Goal: Task Accomplishment & Management: Use online tool/utility

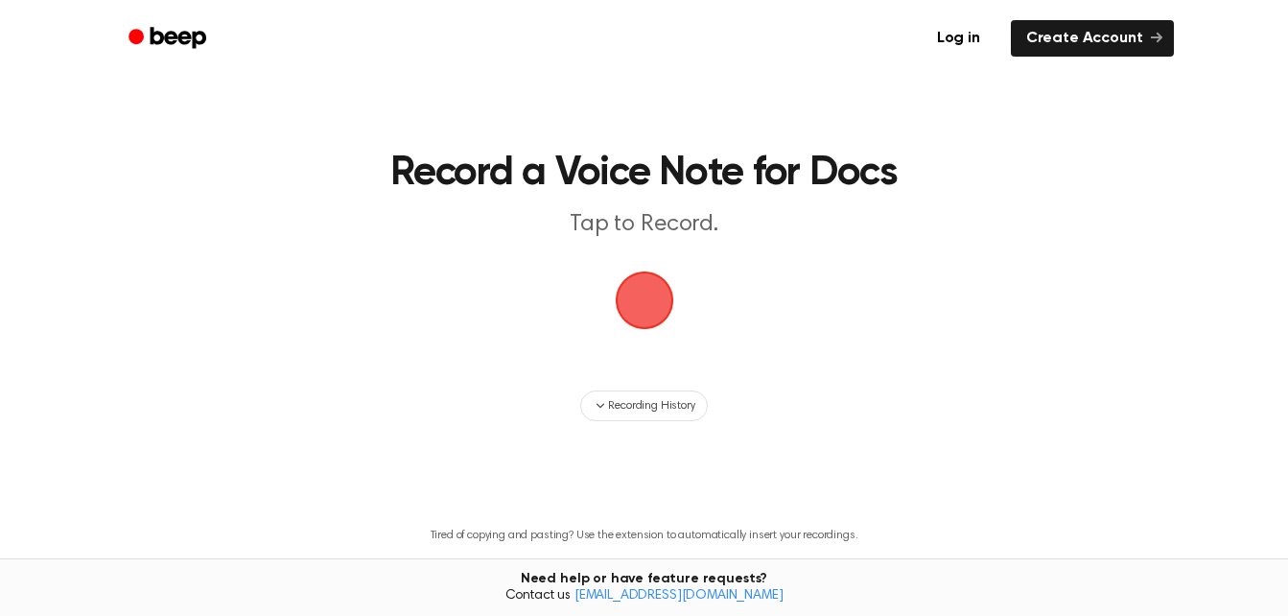
click at [647, 294] on span "button" at bounding box center [644, 299] width 95 height 95
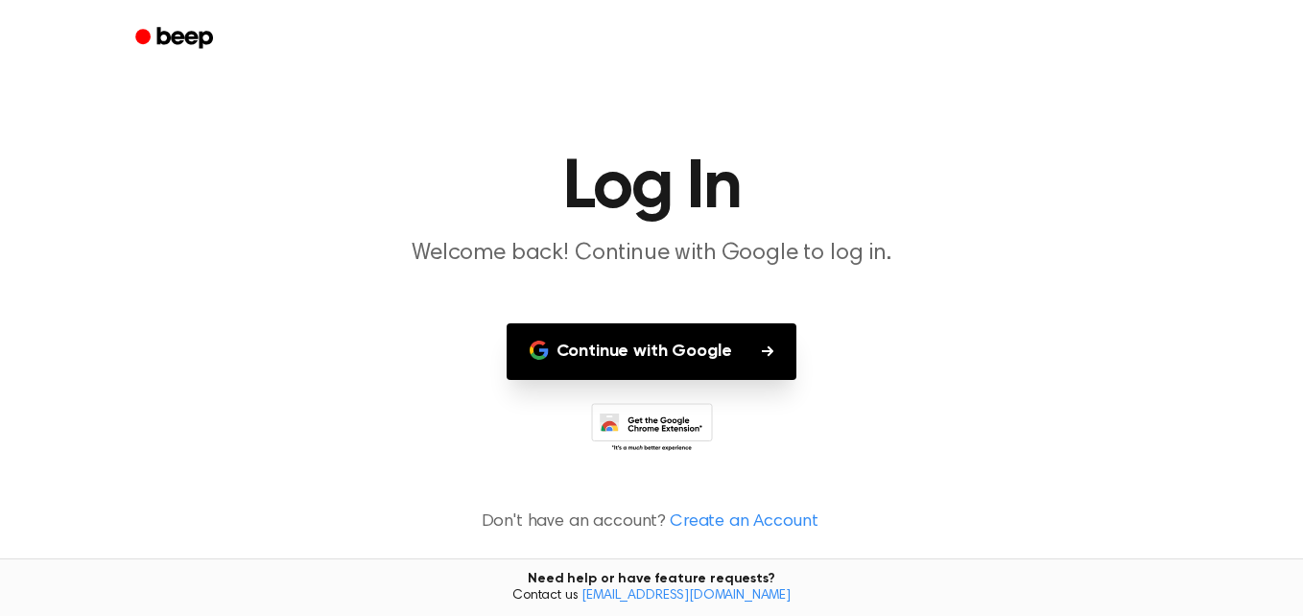
click at [730, 350] on button "Continue with Google" at bounding box center [652, 351] width 291 height 57
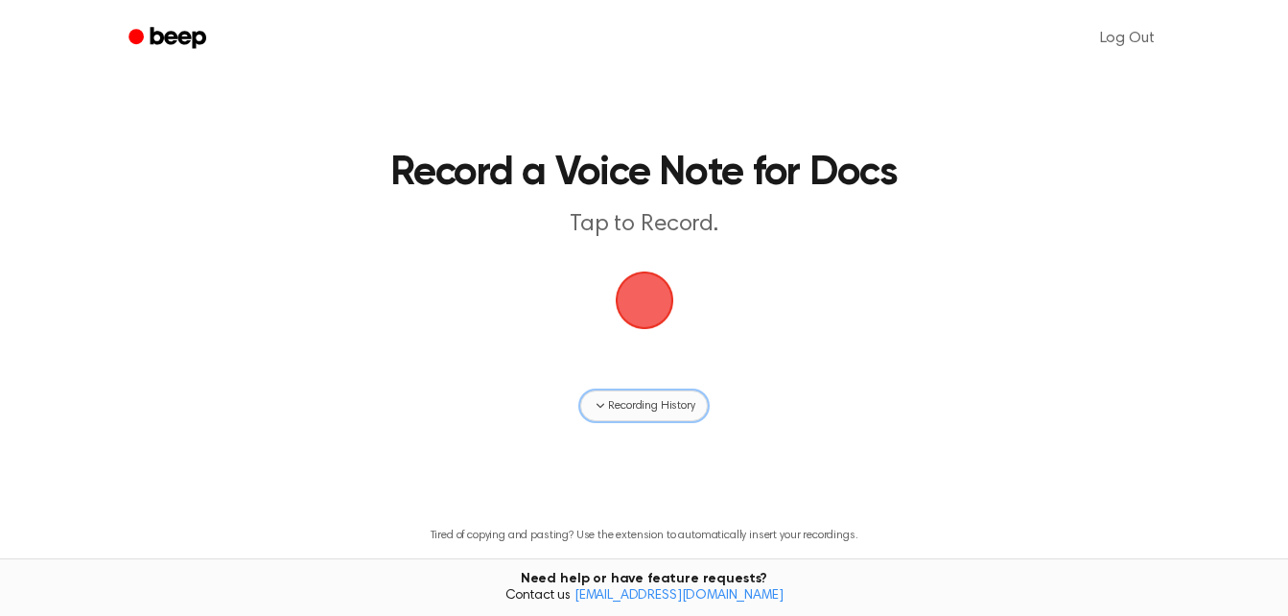
click at [643, 407] on span "Recording History" at bounding box center [651, 405] width 86 height 17
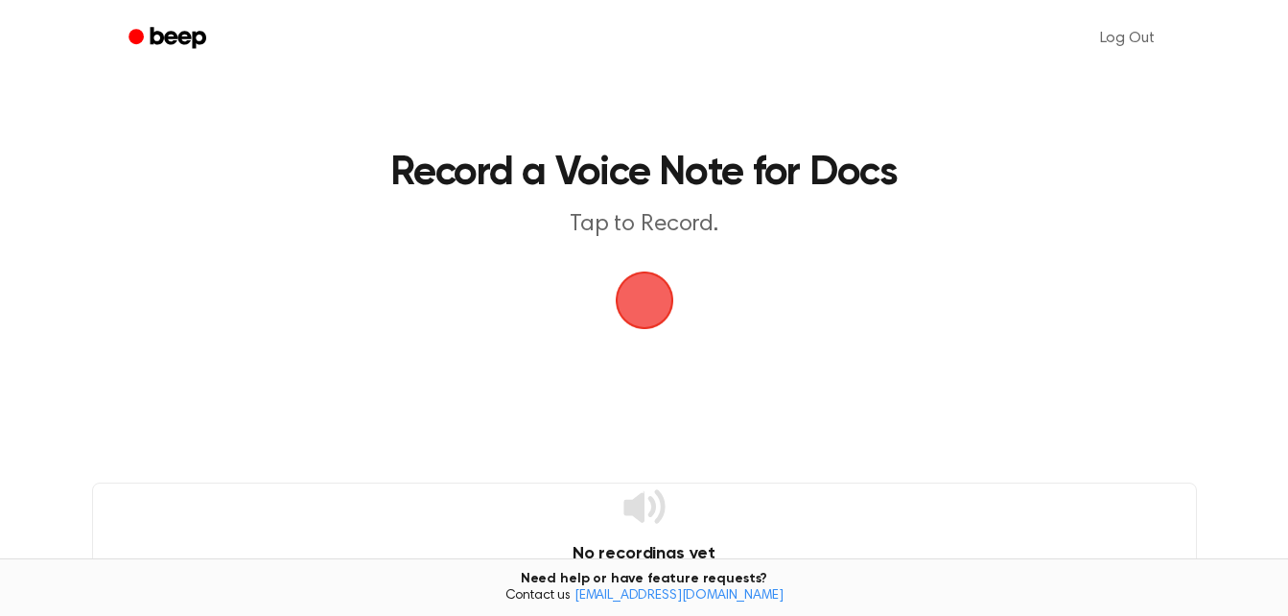
click at [649, 498] on icon at bounding box center [644, 506] width 41 height 34
click at [640, 229] on p "Tap to Record." at bounding box center [644, 225] width 737 height 32
click at [636, 316] on span "button" at bounding box center [644, 301] width 59 height 59
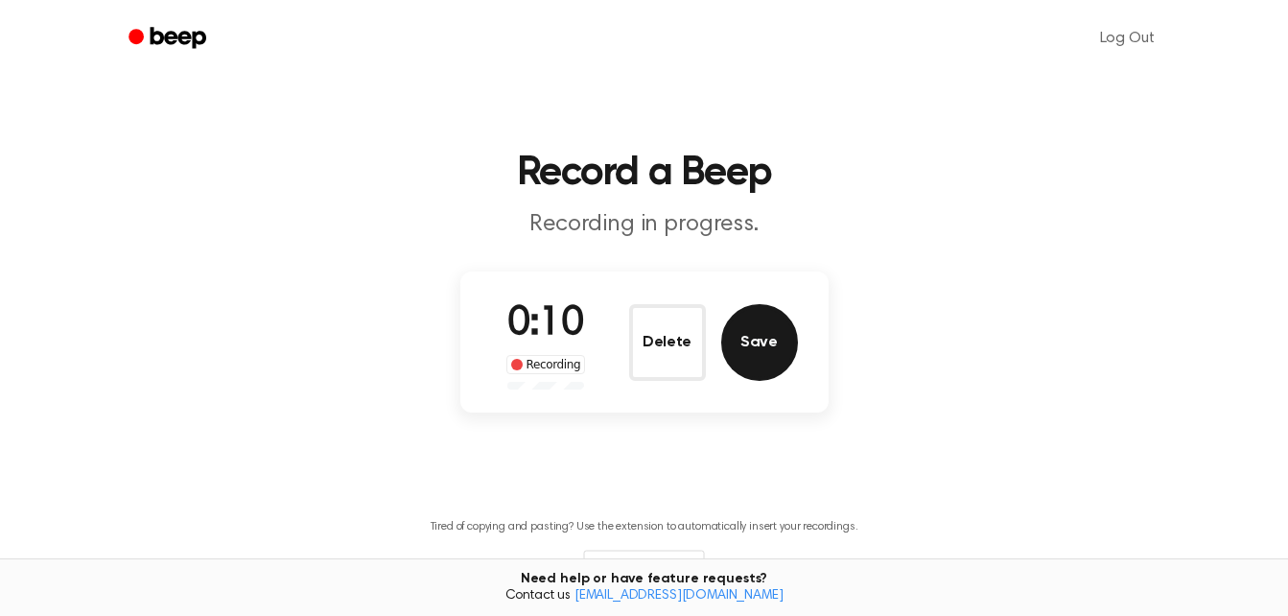
click at [770, 354] on button "Save" at bounding box center [759, 342] width 77 height 77
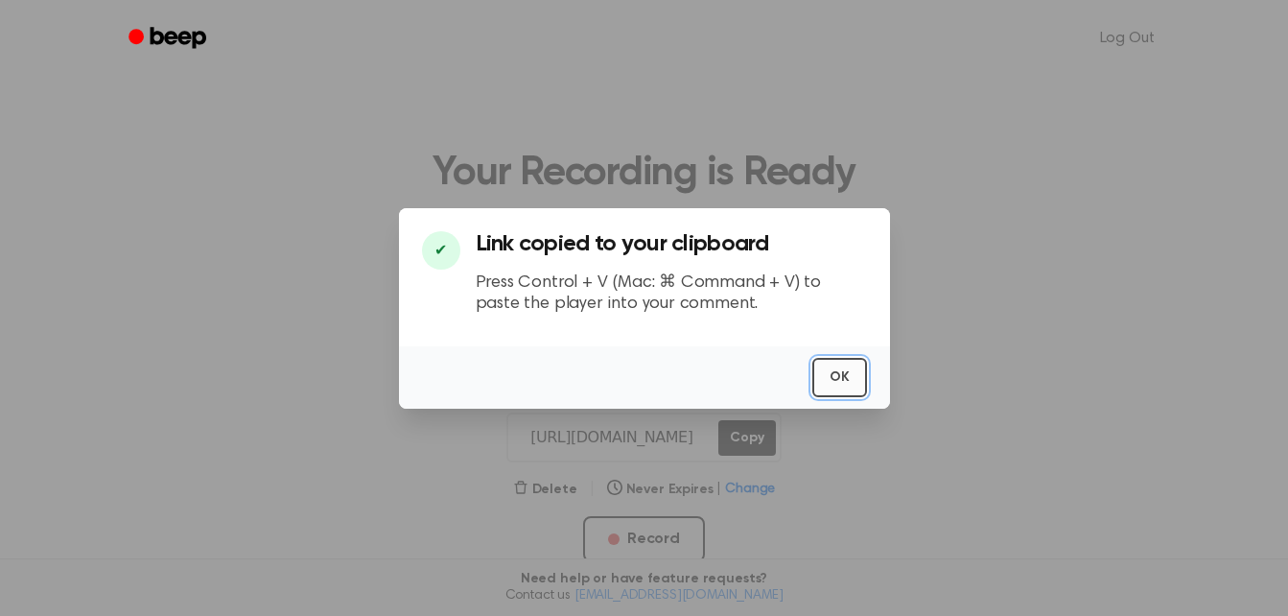
click at [849, 374] on button "OK" at bounding box center [840, 377] width 55 height 39
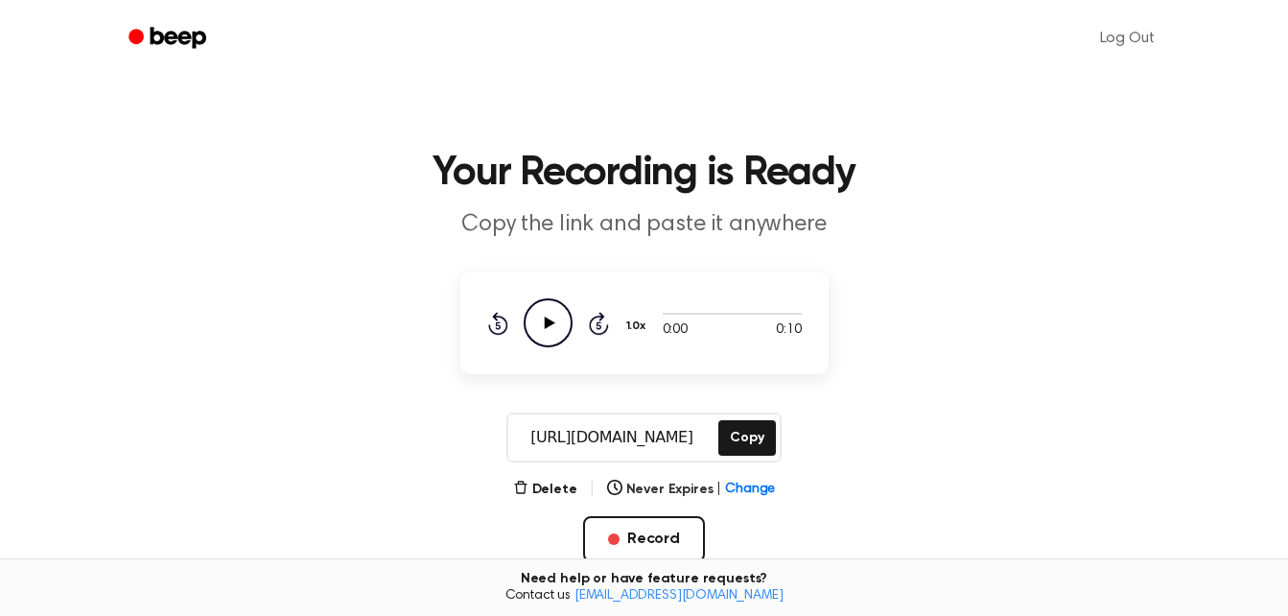
click at [548, 320] on icon at bounding box center [549, 323] width 11 height 12
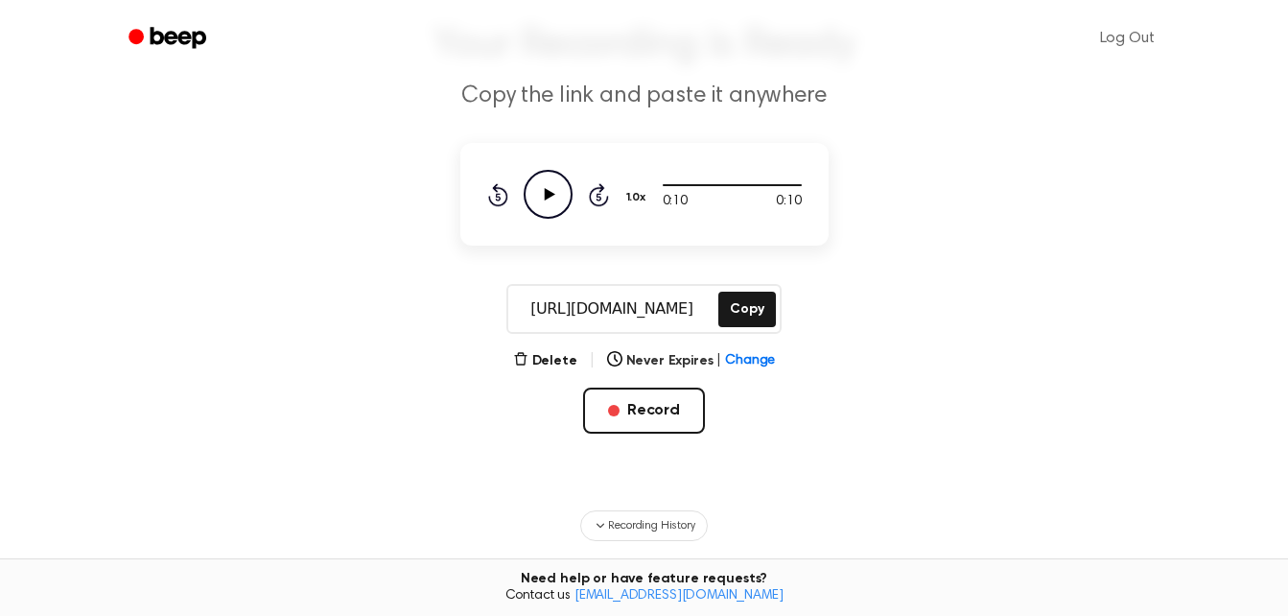
scroll to position [130, 0]
click at [689, 314] on input "[URL][DOMAIN_NAME]" at bounding box center [611, 308] width 206 height 46
click at [816, 366] on div "Delete | Never Expires | Change Record" at bounding box center [644, 421] width 368 height 146
click at [742, 303] on button "Copy" at bounding box center [747, 308] width 57 height 35
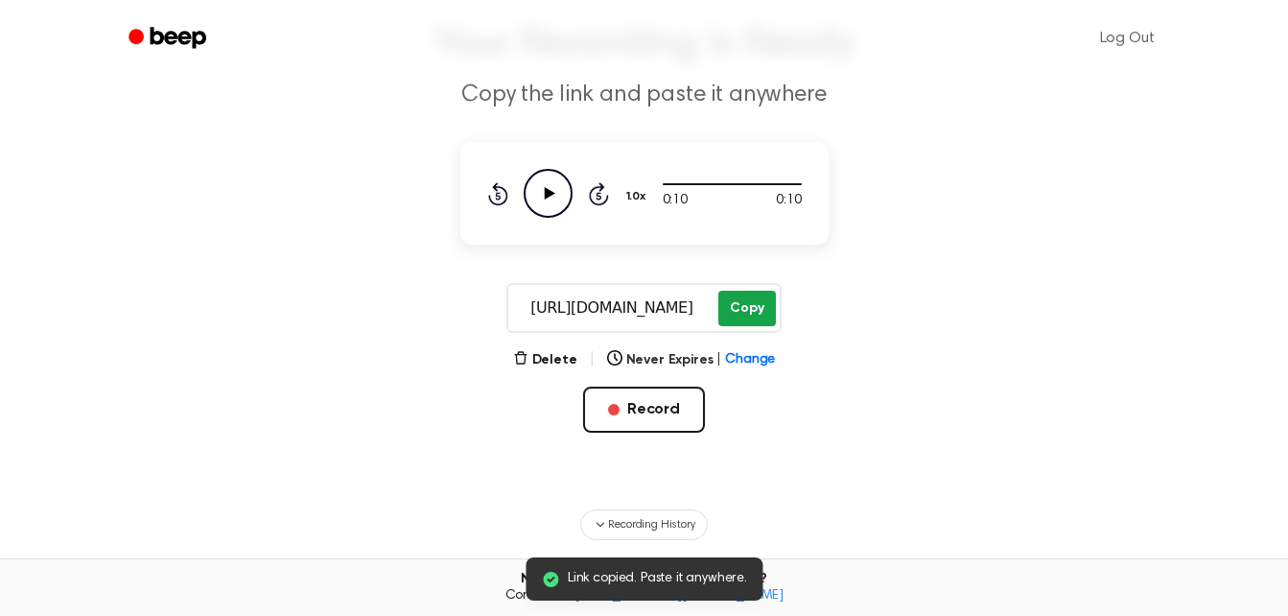
click at [751, 304] on button "Copy" at bounding box center [747, 308] width 57 height 35
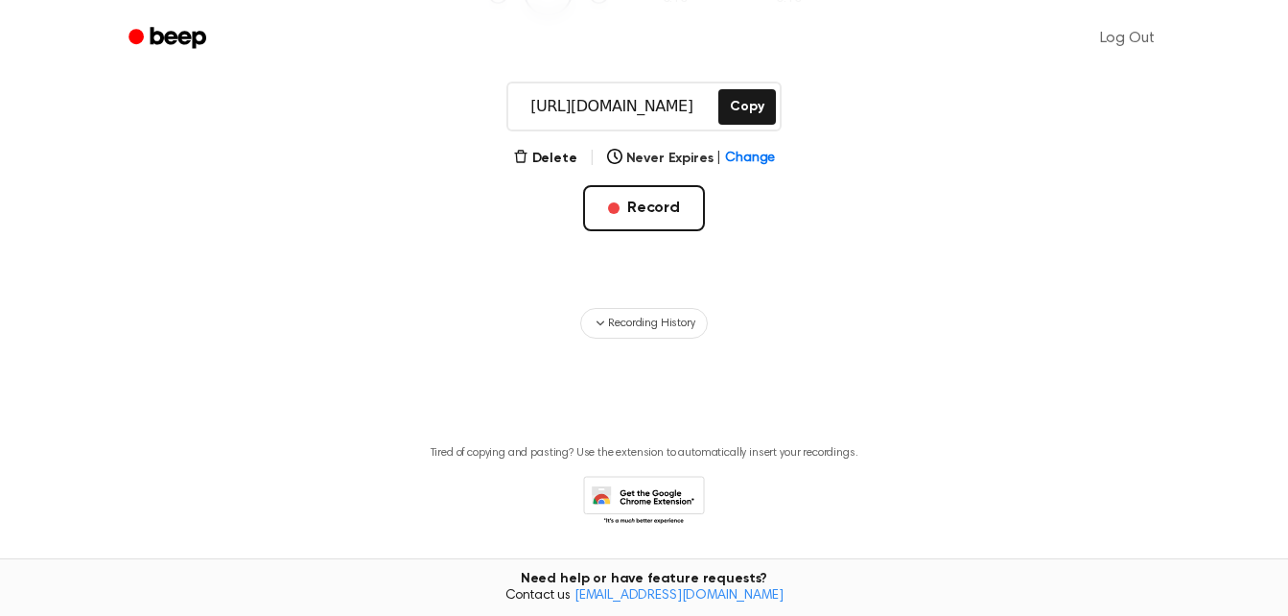
scroll to position [390, 0]
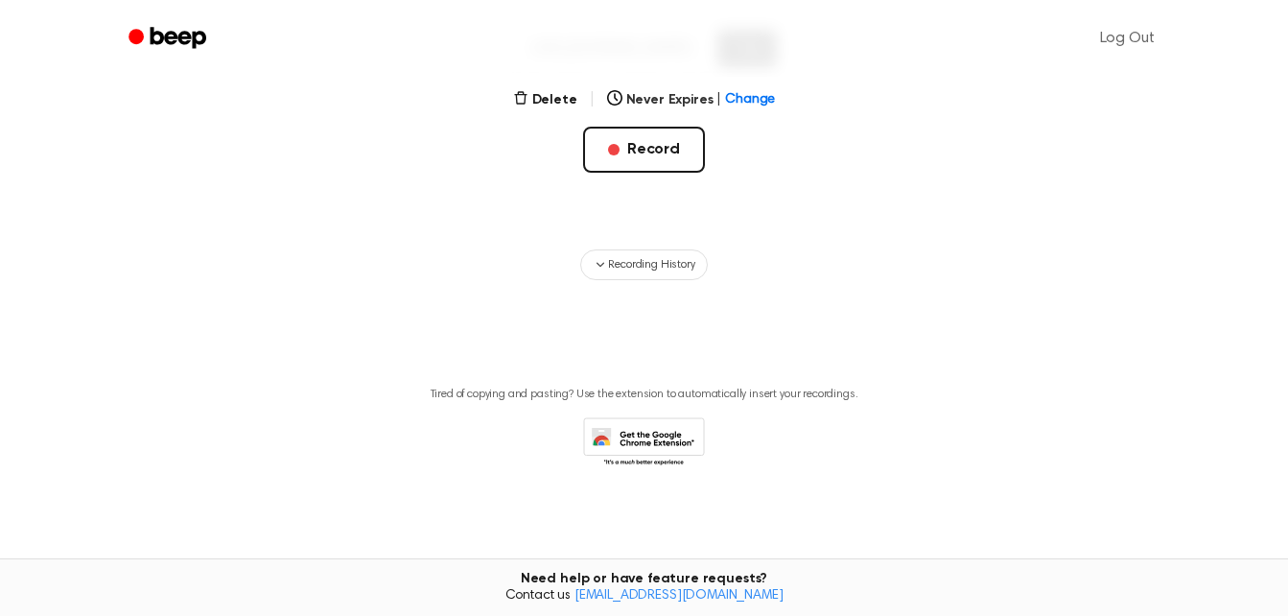
click at [178, 35] on icon "Beep" at bounding box center [170, 38] width 82 height 28
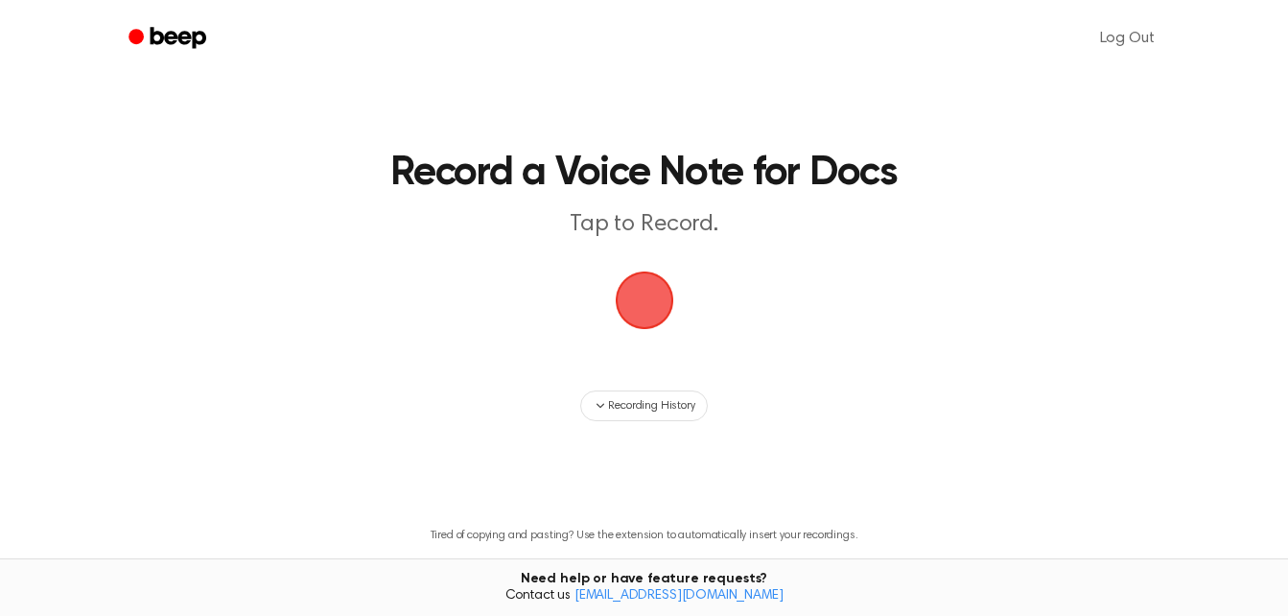
scroll to position [141, 0]
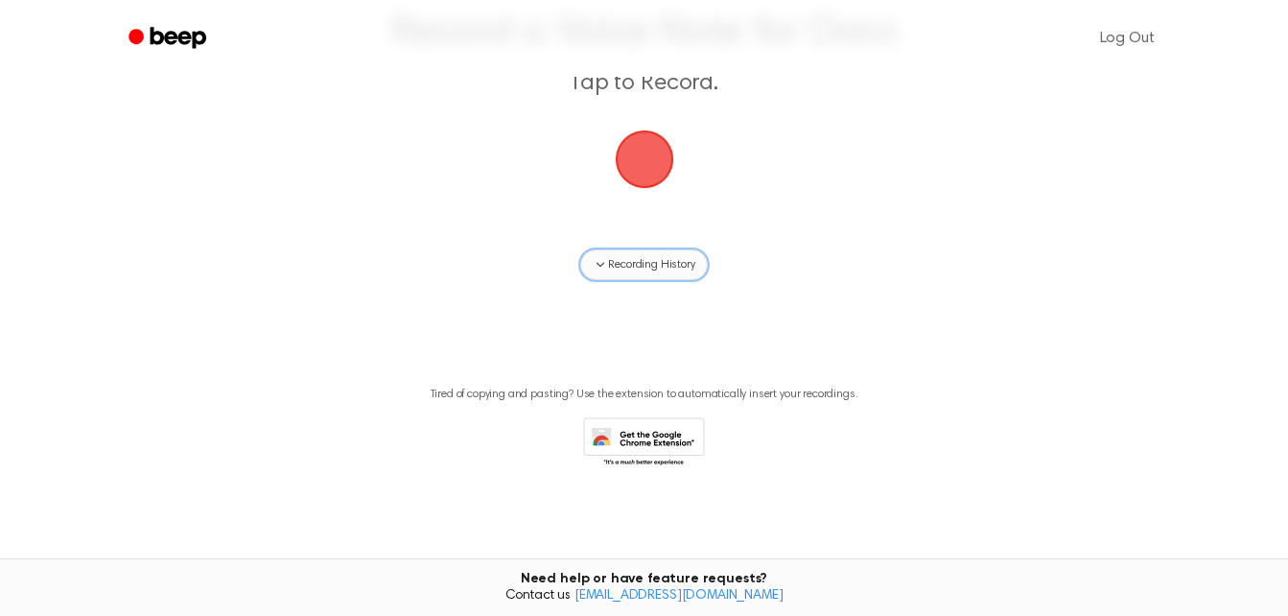
click at [650, 272] on span "Recording History" at bounding box center [651, 264] width 86 height 17
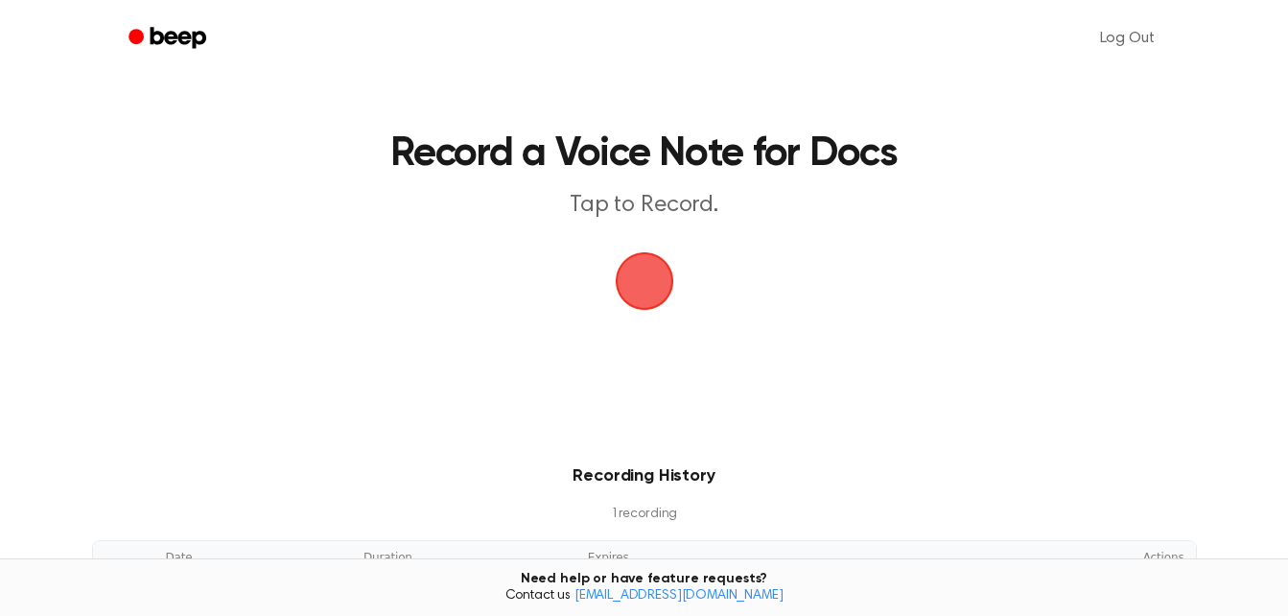
scroll to position [0, 0]
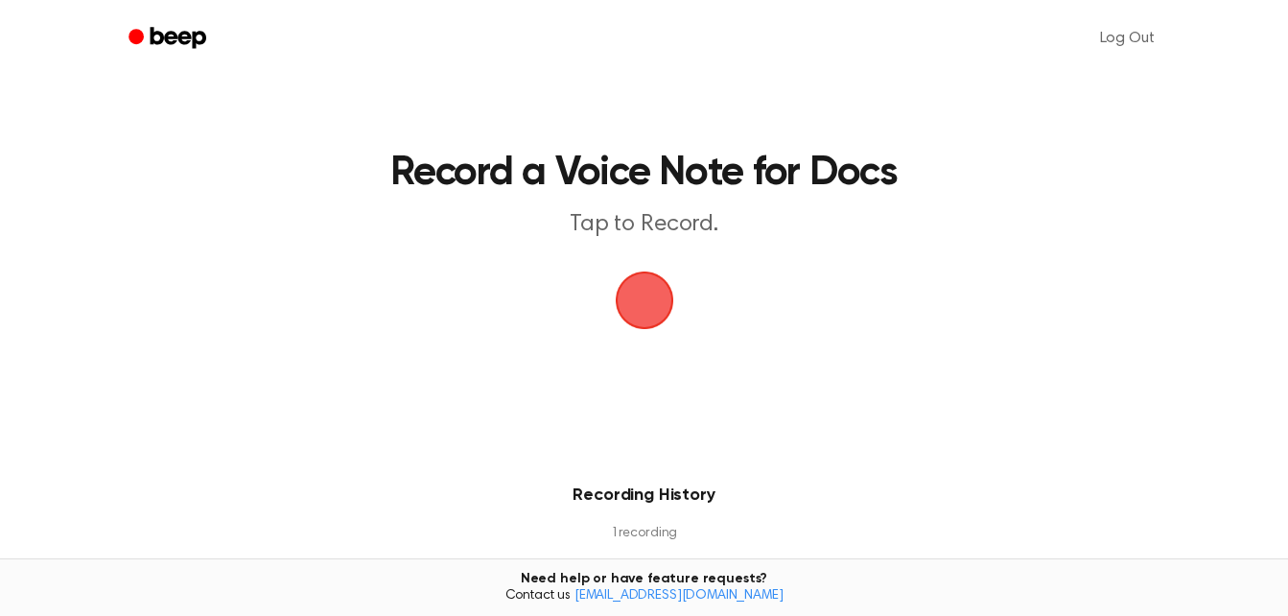
click at [630, 277] on span "button" at bounding box center [644, 300] width 69 height 69
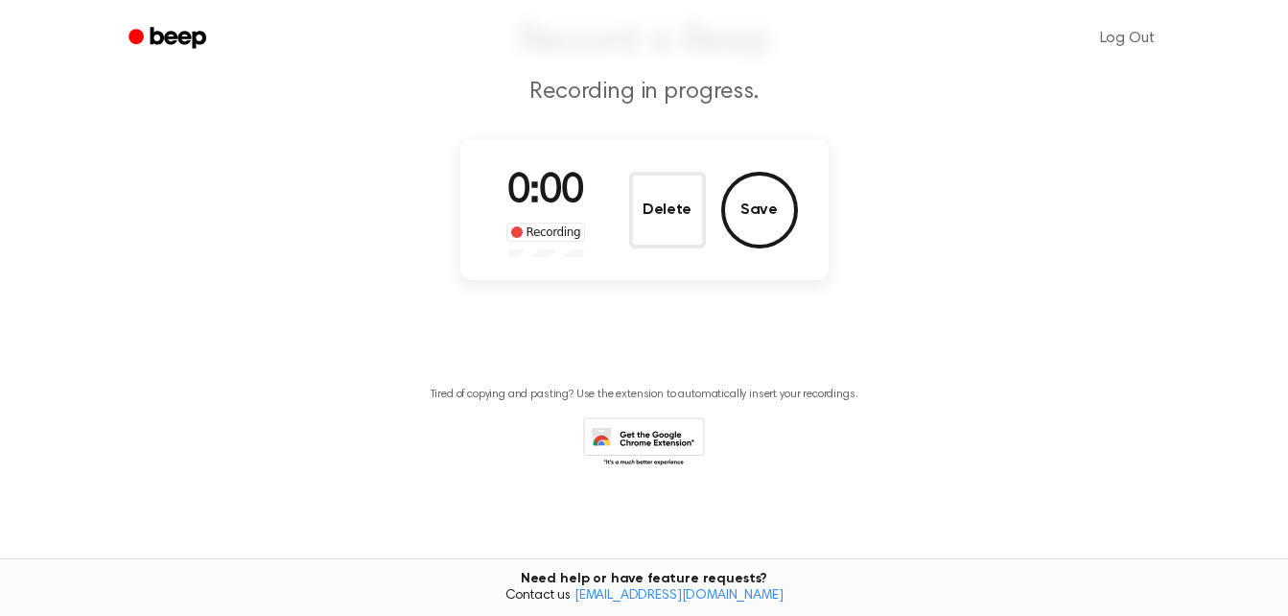
scroll to position [132, 0]
click at [743, 228] on button "Save" at bounding box center [759, 210] width 77 height 77
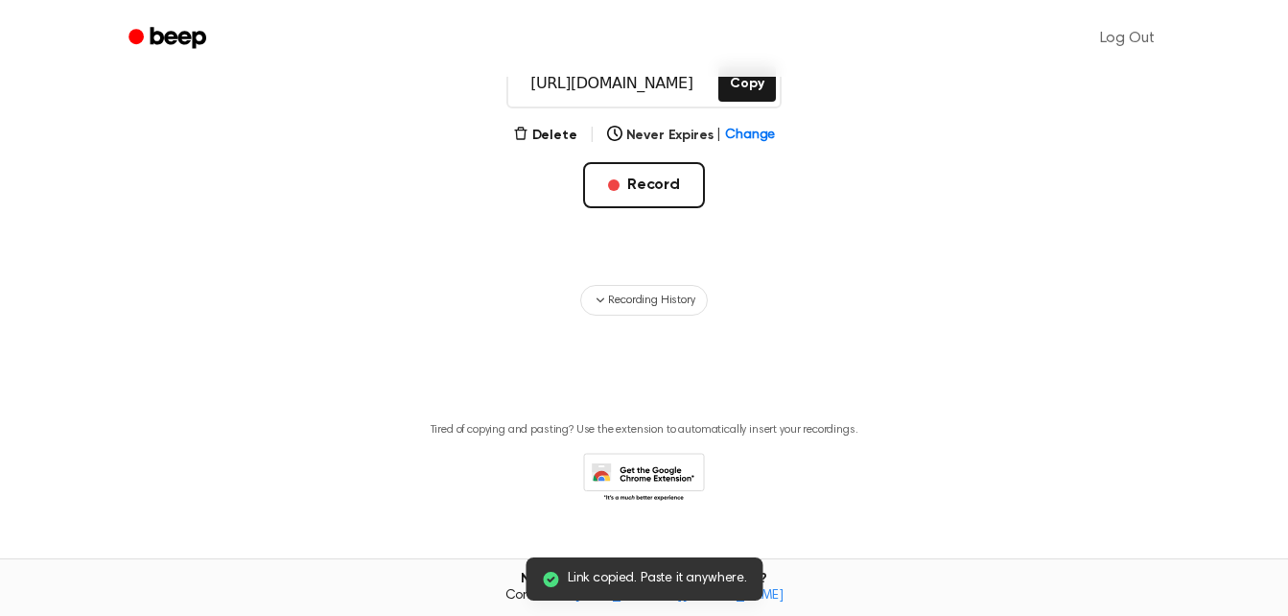
scroll to position [390, 0]
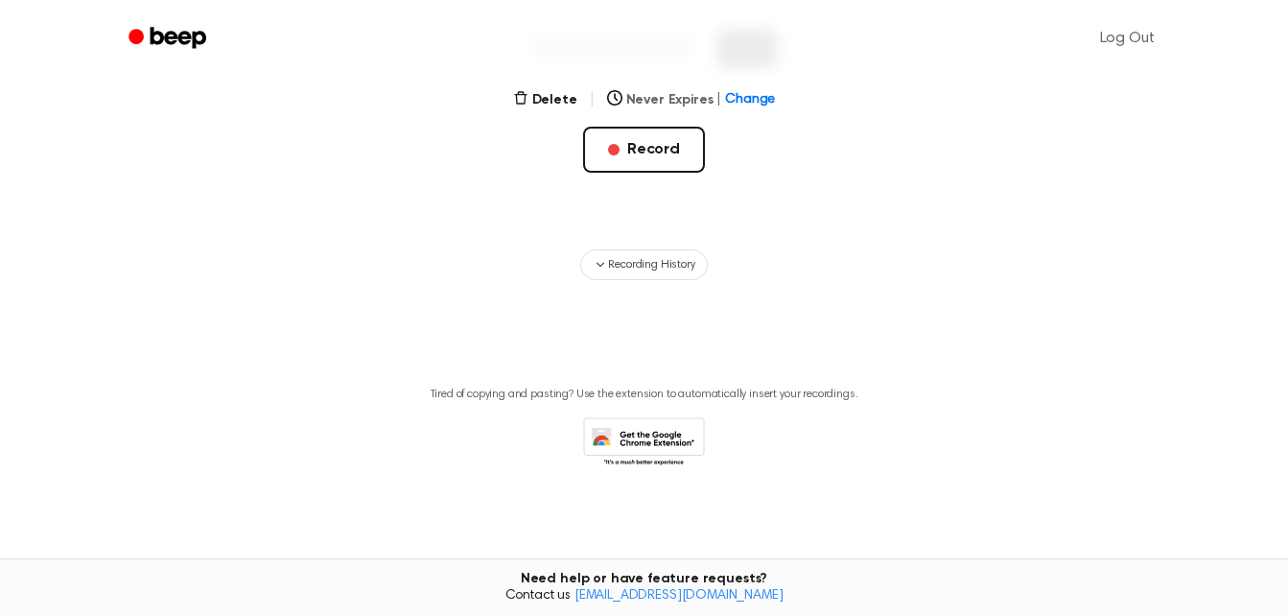
click at [660, 93] on button "Never Expires | Change" at bounding box center [691, 100] width 169 height 20
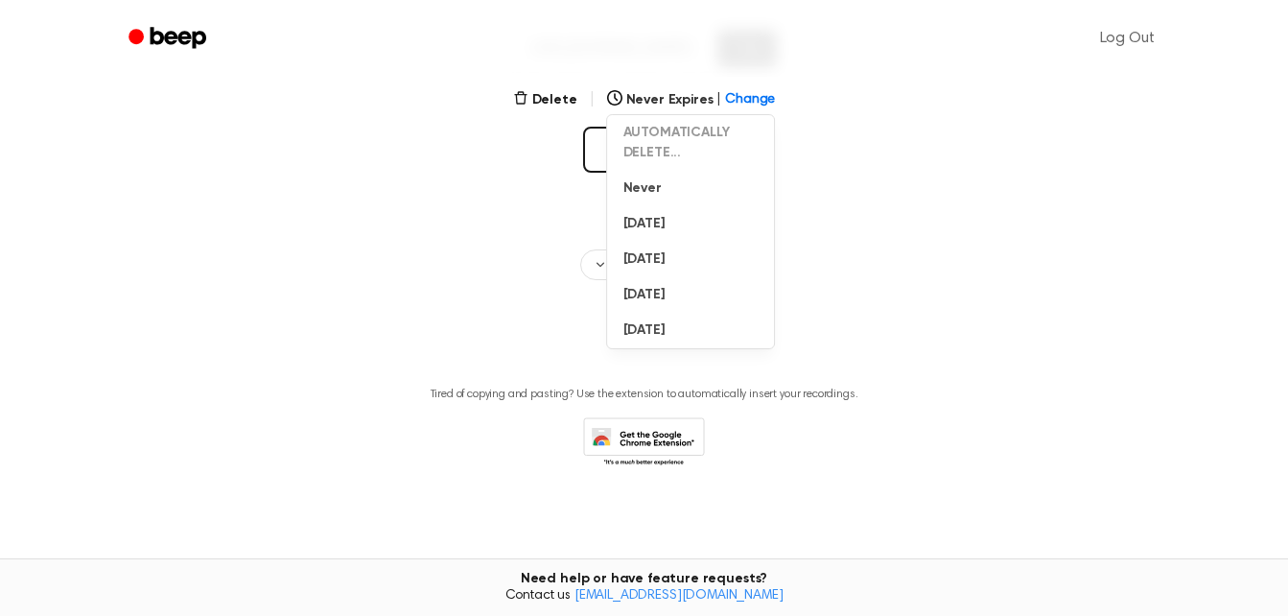
click at [824, 182] on div "Delete | Never Expires | Change AUTOMATICALLY DELETE... Never In 1 Day In 1 Wee…" at bounding box center [644, 161] width 368 height 146
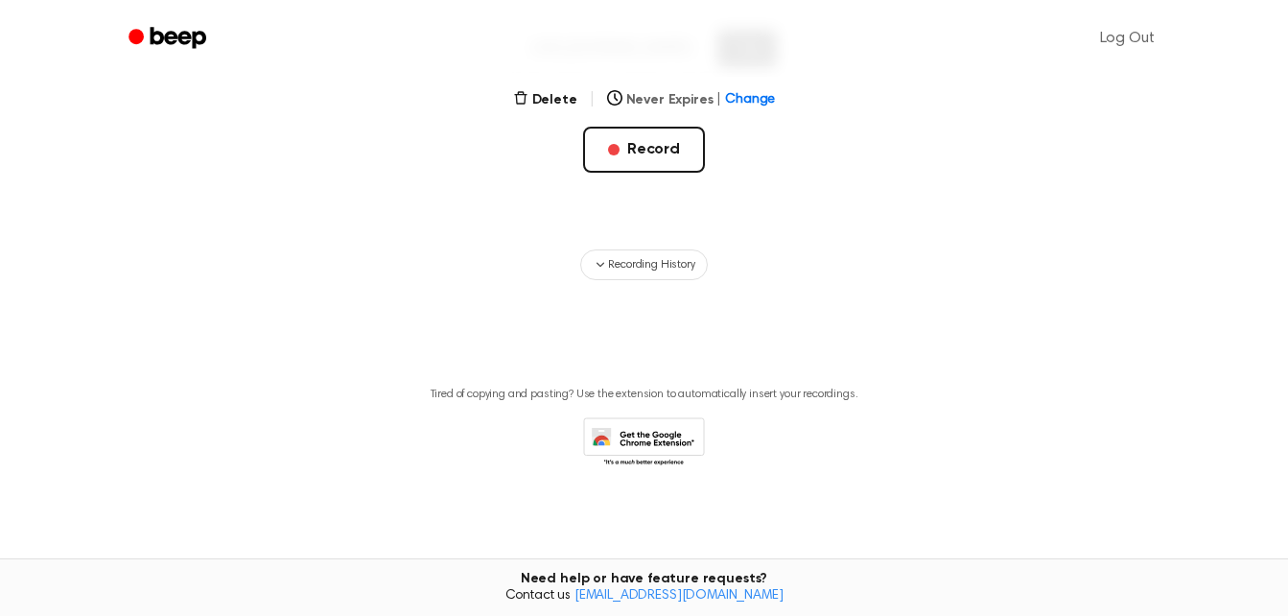
click at [751, 92] on span "Change" at bounding box center [750, 100] width 50 height 20
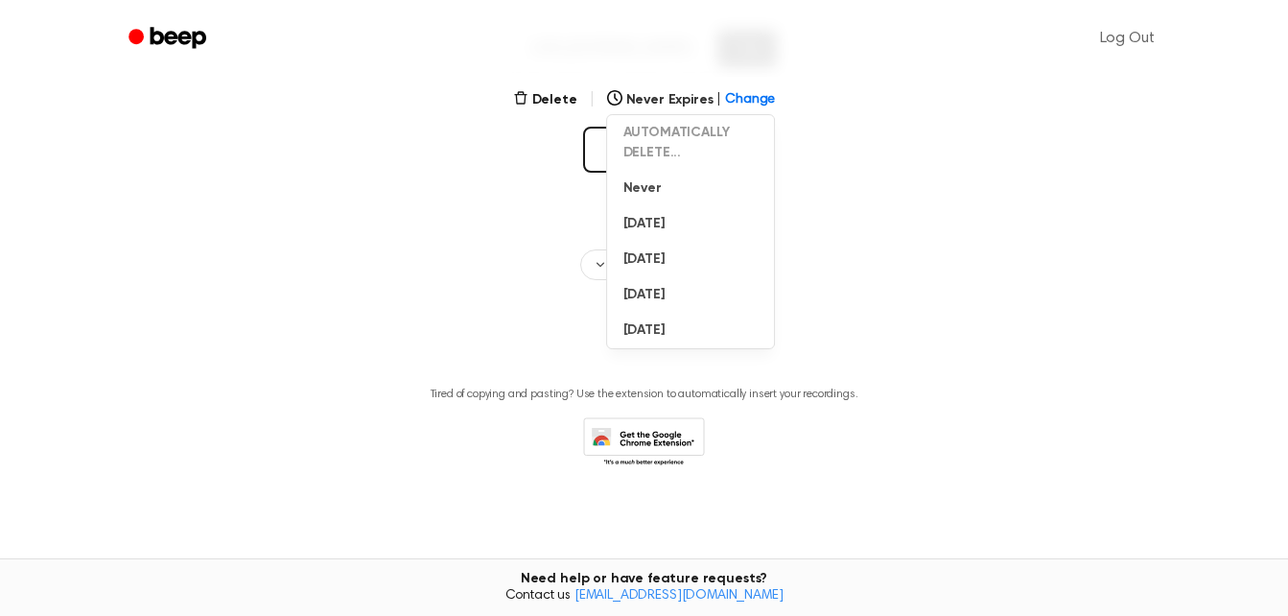
click at [821, 226] on div "Delete | Never Expires | Change AUTOMATICALLY DELETE... Never In 1 Day In 1 Wee…" at bounding box center [644, 161] width 368 height 146
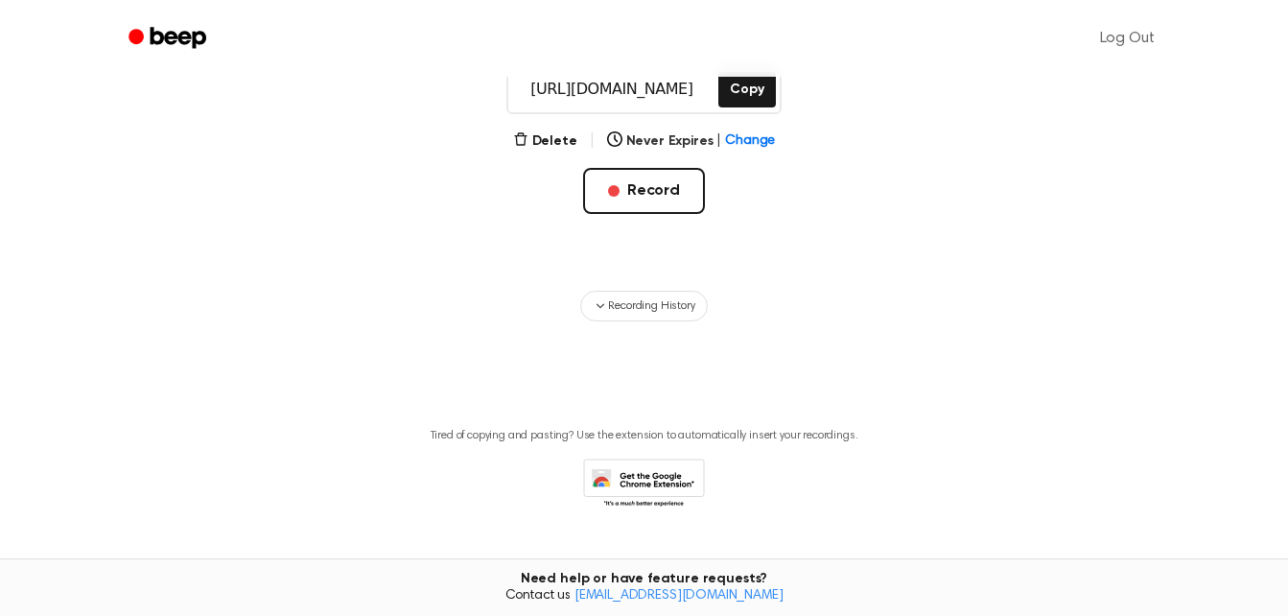
scroll to position [381, 0]
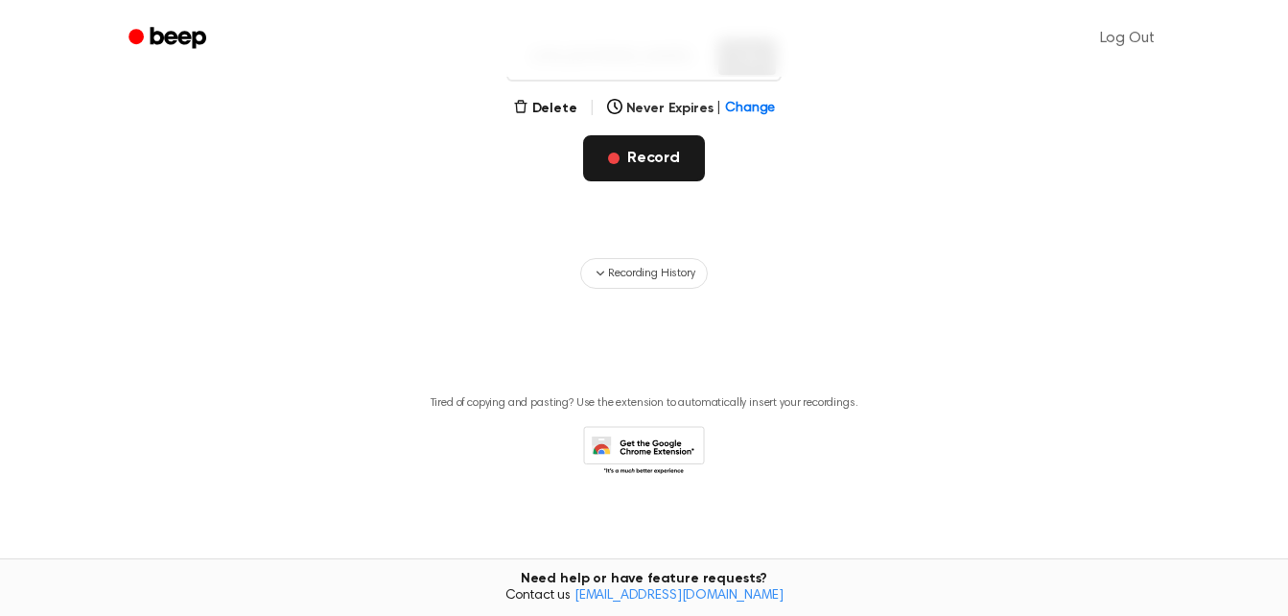
click at [673, 154] on button "Record" at bounding box center [644, 158] width 122 height 46
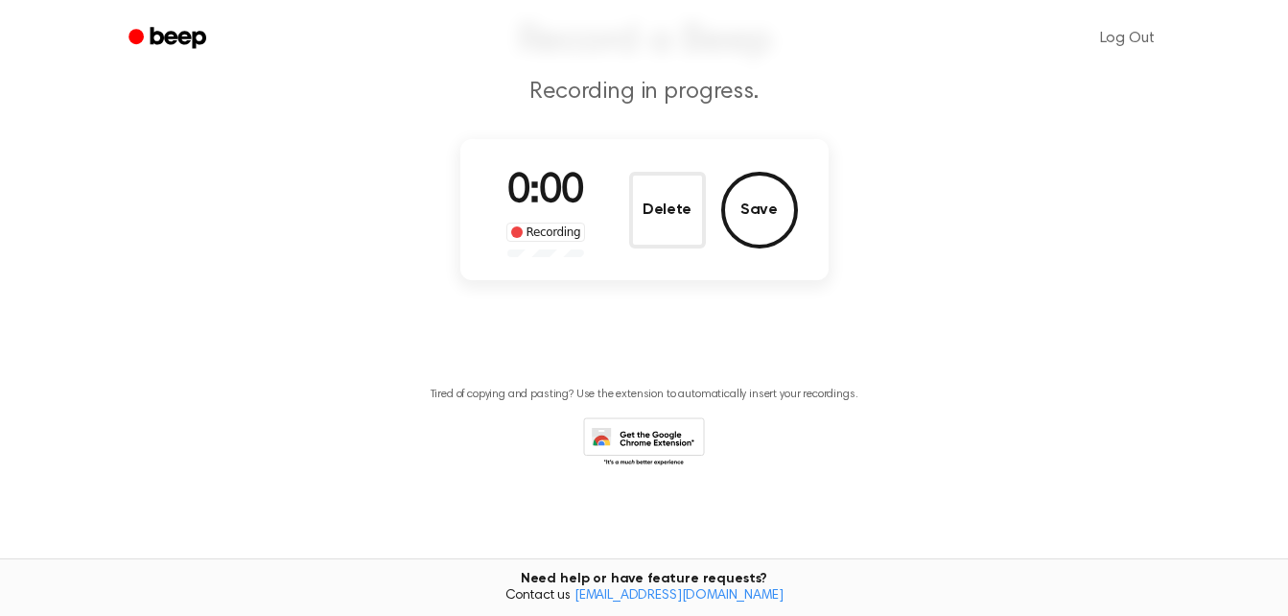
scroll to position [124, 0]
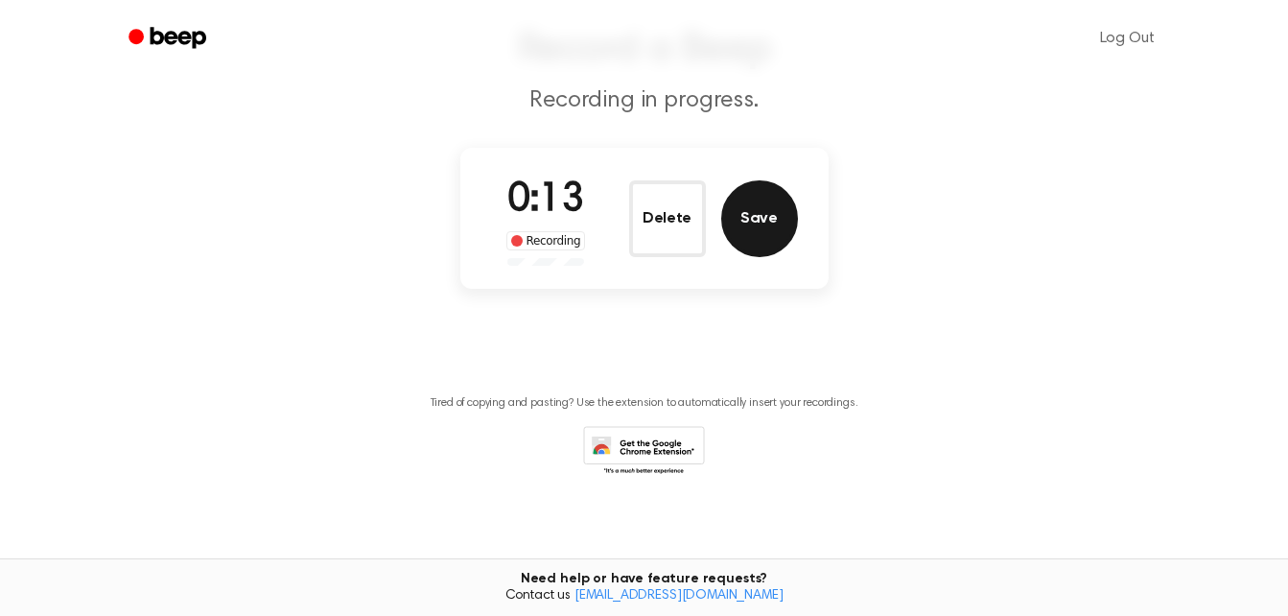
click at [765, 239] on button "Save" at bounding box center [759, 218] width 77 height 77
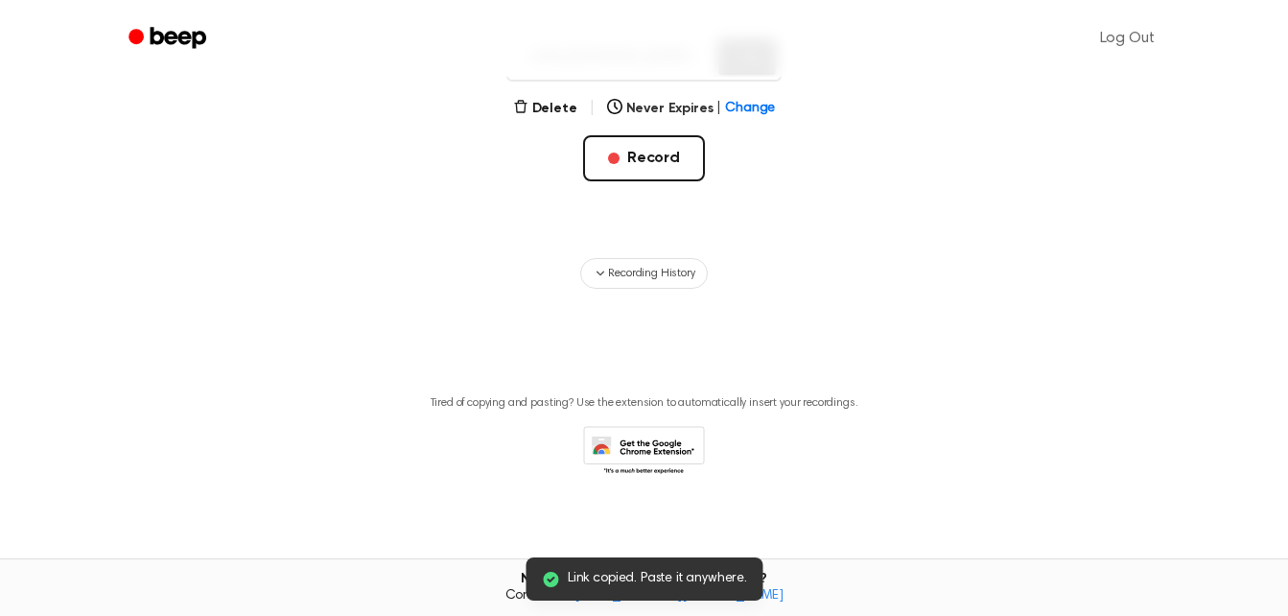
scroll to position [0, 0]
click at [676, 573] on span "Link copied. Paste it anywhere." at bounding box center [657, 579] width 179 height 20
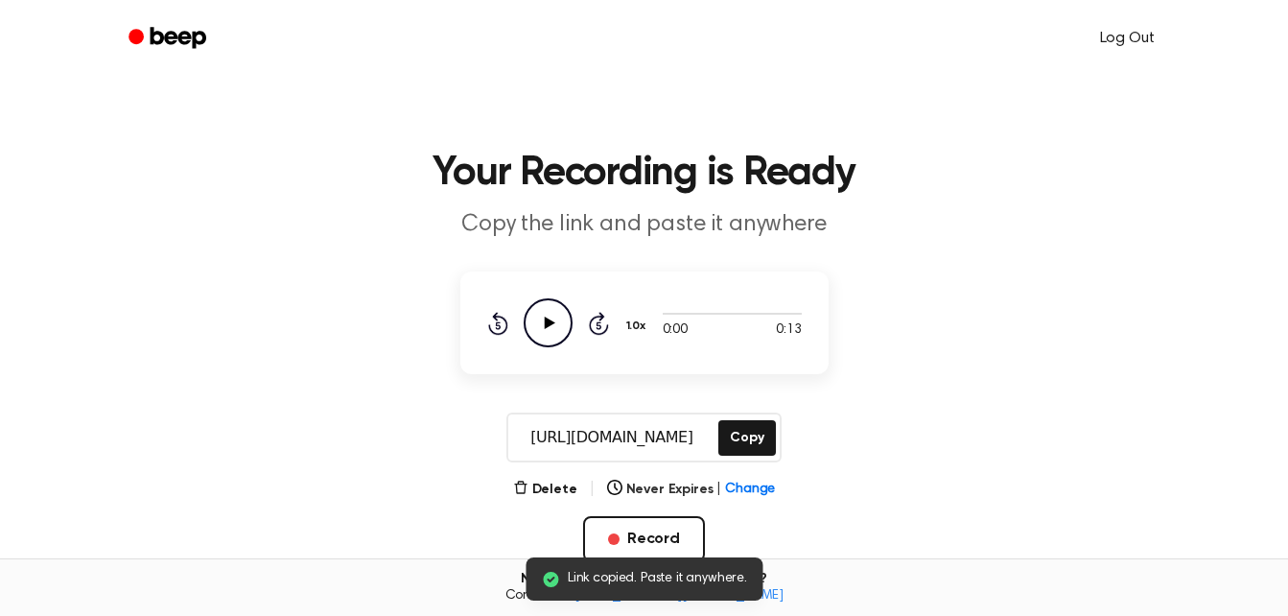
click at [1136, 41] on link "Log Out" at bounding box center [1127, 38] width 93 height 46
click at [1135, 37] on link "Create Account" at bounding box center [1092, 38] width 163 height 36
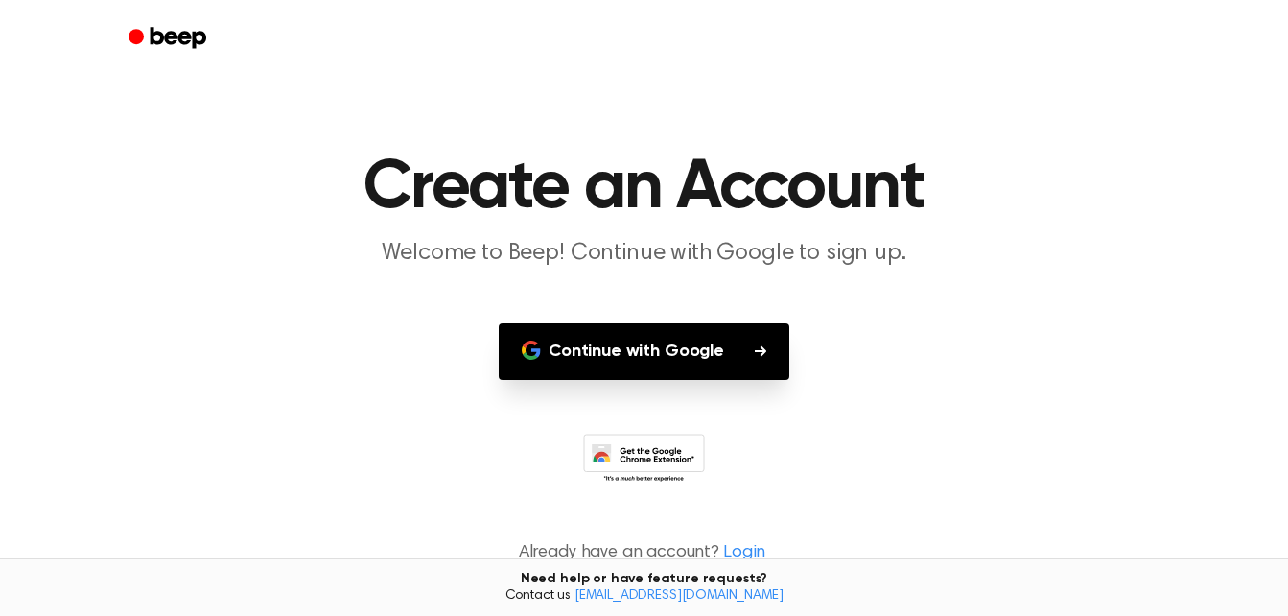
click at [748, 356] on button "Continue with Google" at bounding box center [644, 351] width 291 height 57
